Goal: Task Accomplishment & Management: Use online tool/utility

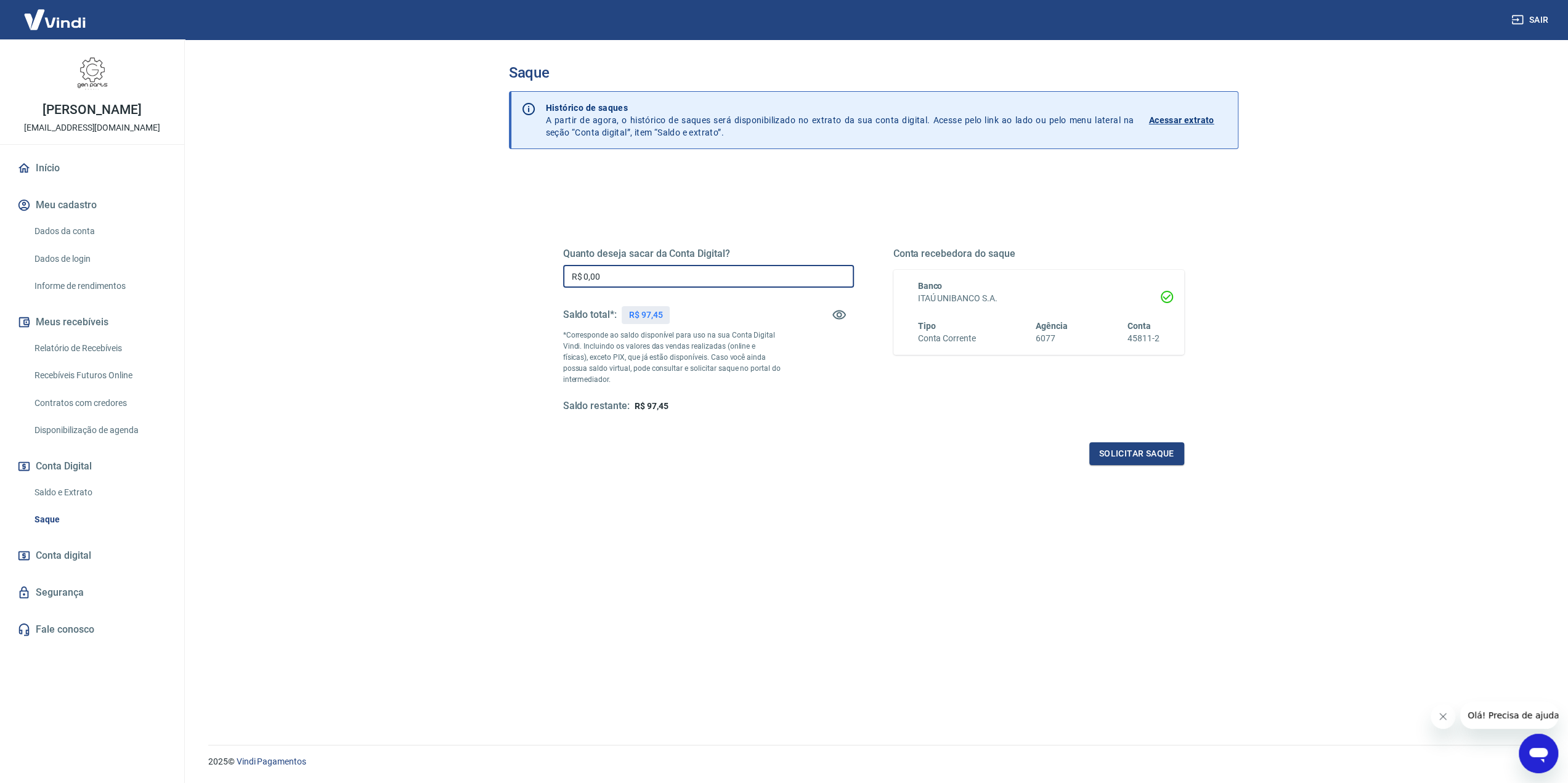
click at [633, 278] on input "R$ 0,00" at bounding box center [708, 277] width 291 height 22
type input "R$ 97,45"
click at [1145, 458] on button "Solicitar saque" at bounding box center [1137, 453] width 95 height 22
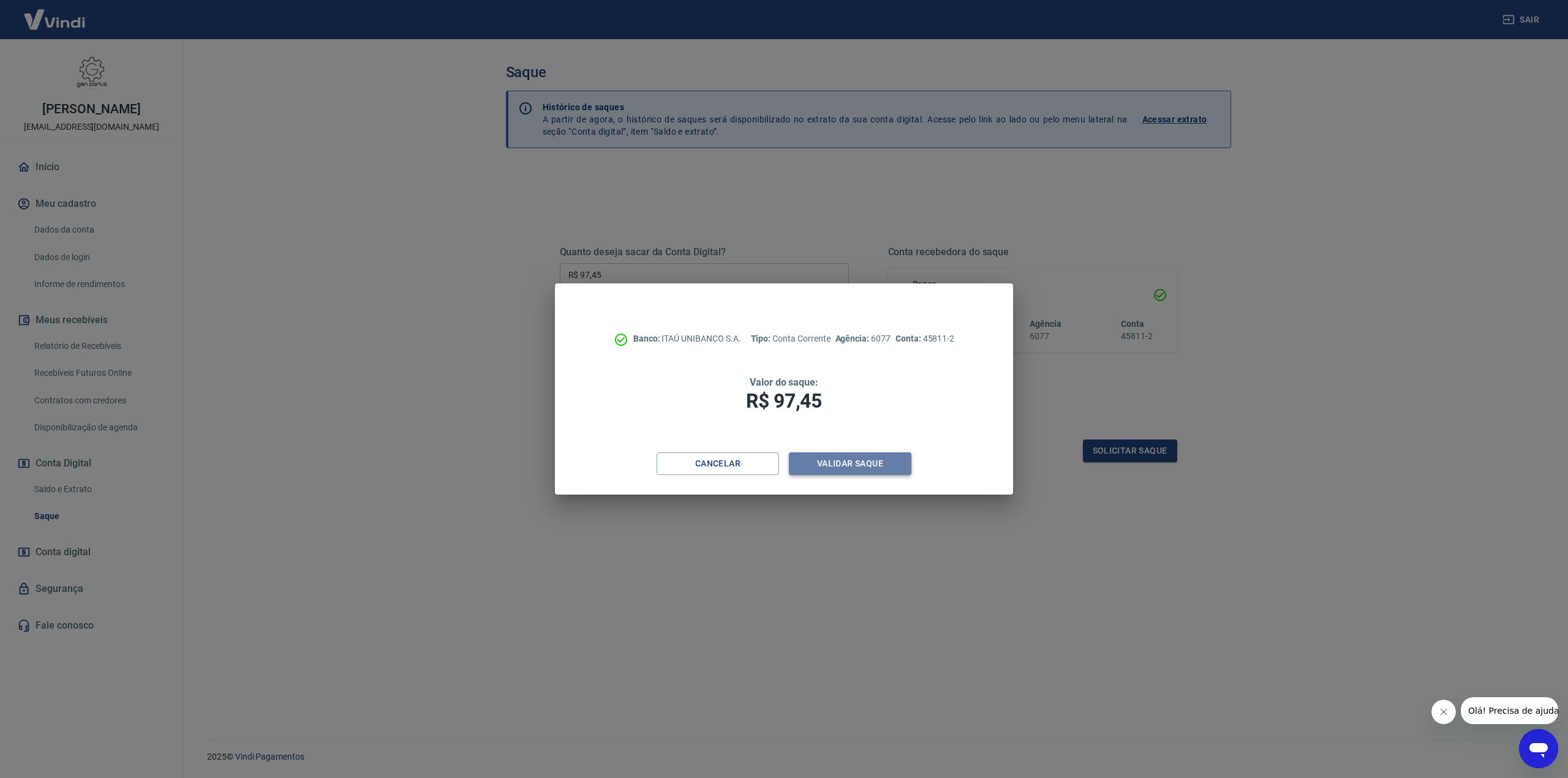
click at [813, 463] on button "Validar saque" at bounding box center [850, 463] width 123 height 22
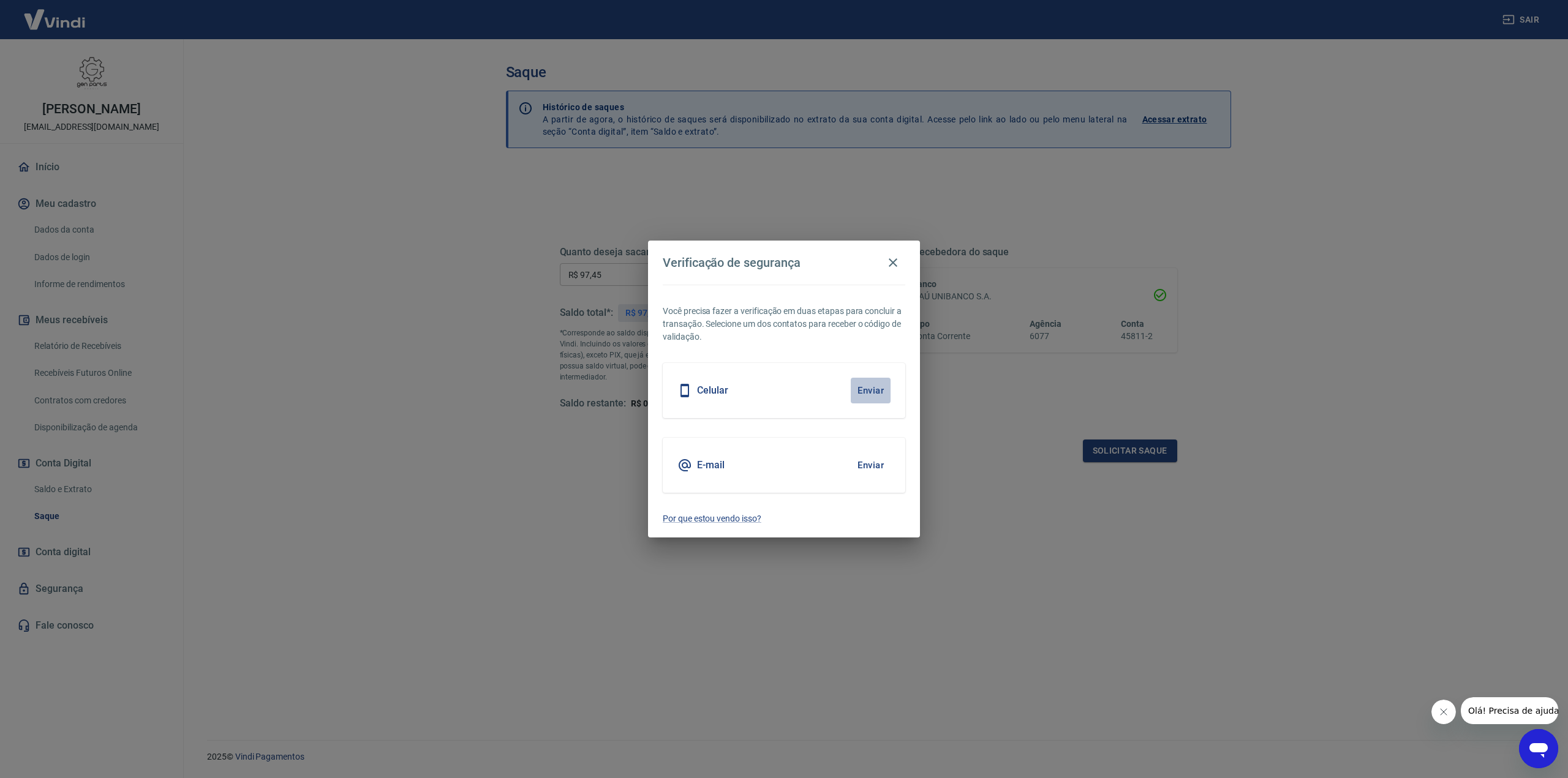
click at [869, 388] on button "Enviar" at bounding box center [870, 391] width 40 height 26
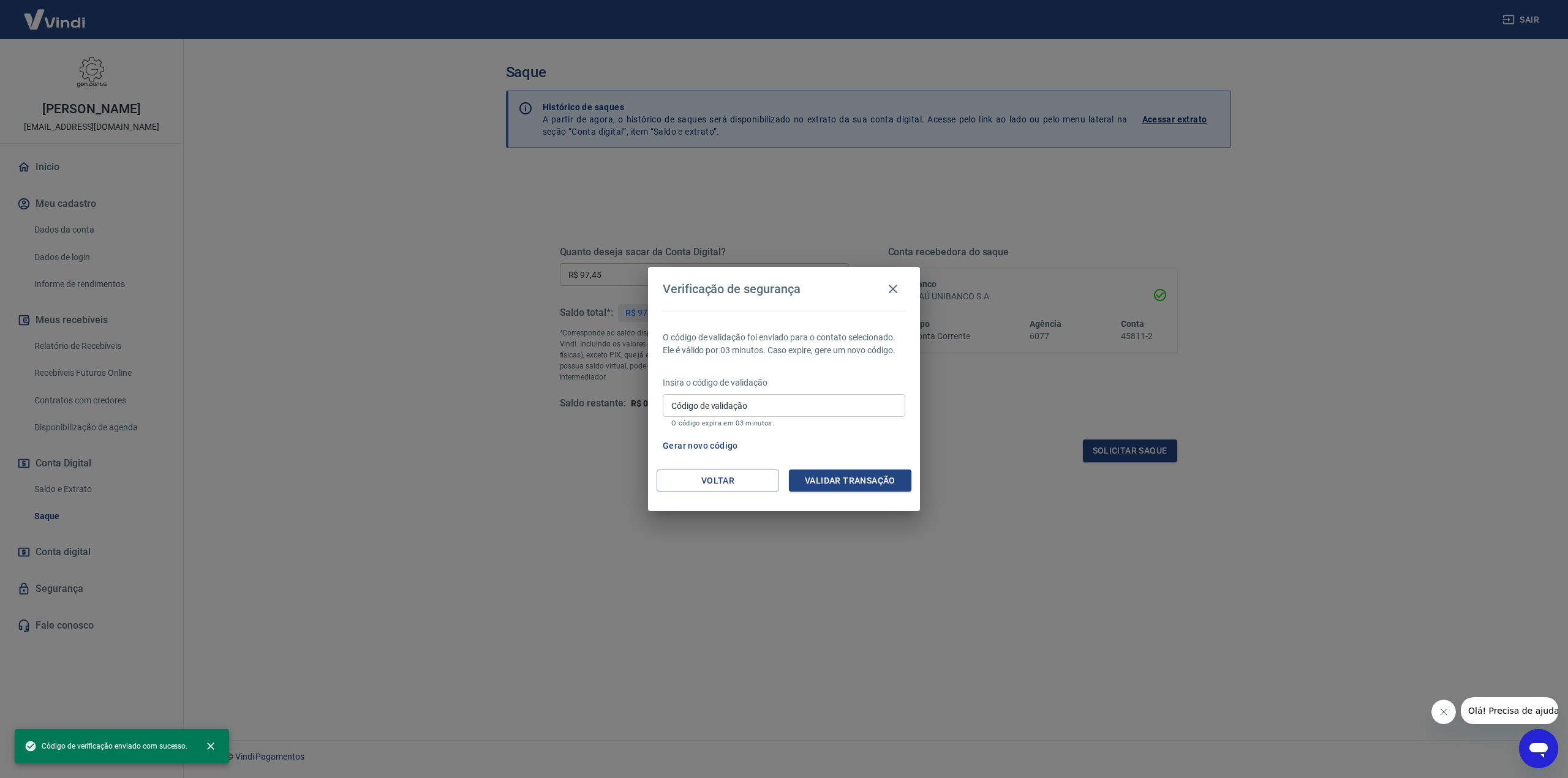
click at [738, 410] on input "Código de validação" at bounding box center [784, 406] width 242 height 22
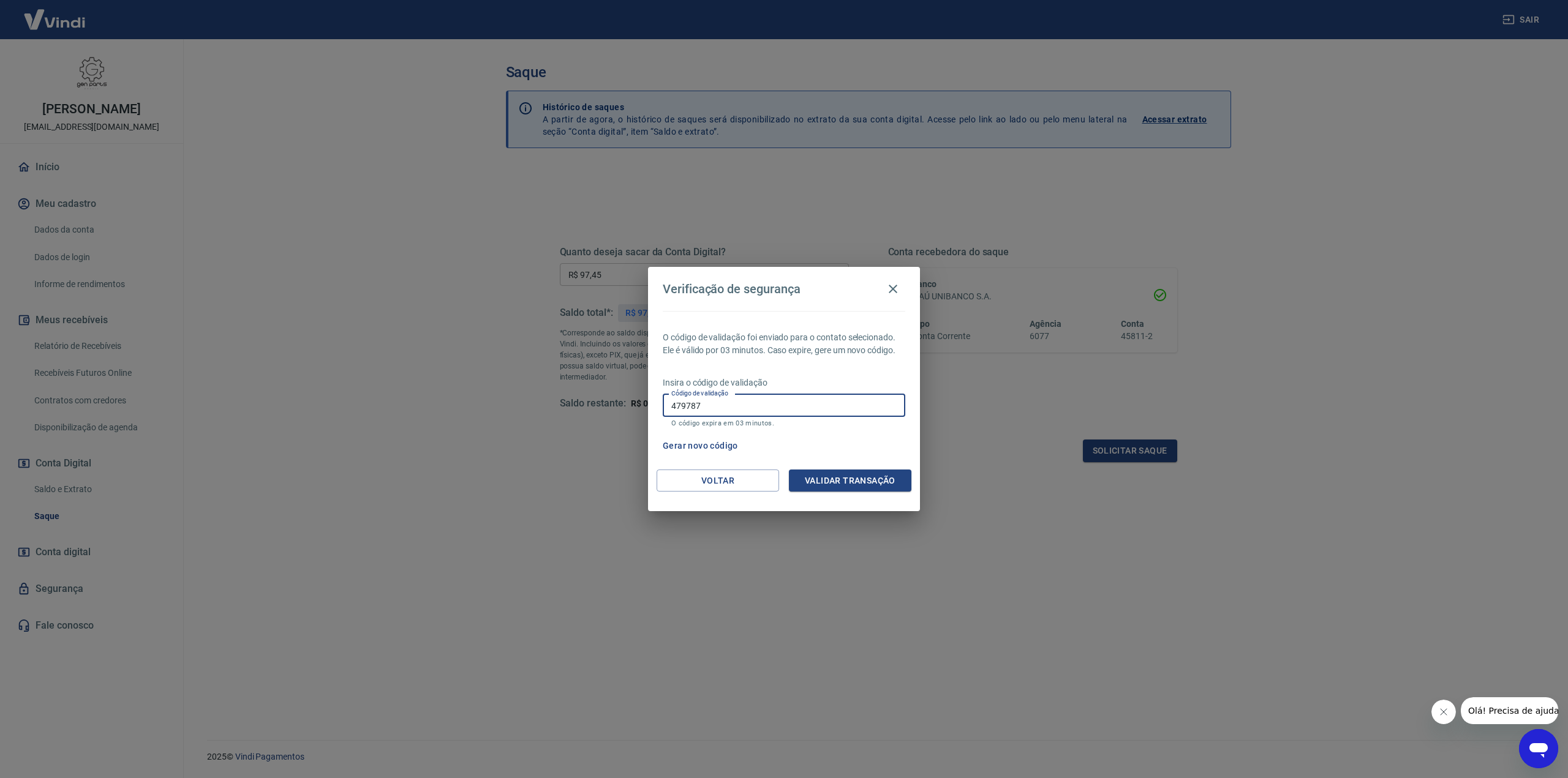
type input "479787"
click at [883, 486] on button "Validar transação" at bounding box center [850, 481] width 123 height 22
